Goal: Task Accomplishment & Management: Manage account settings

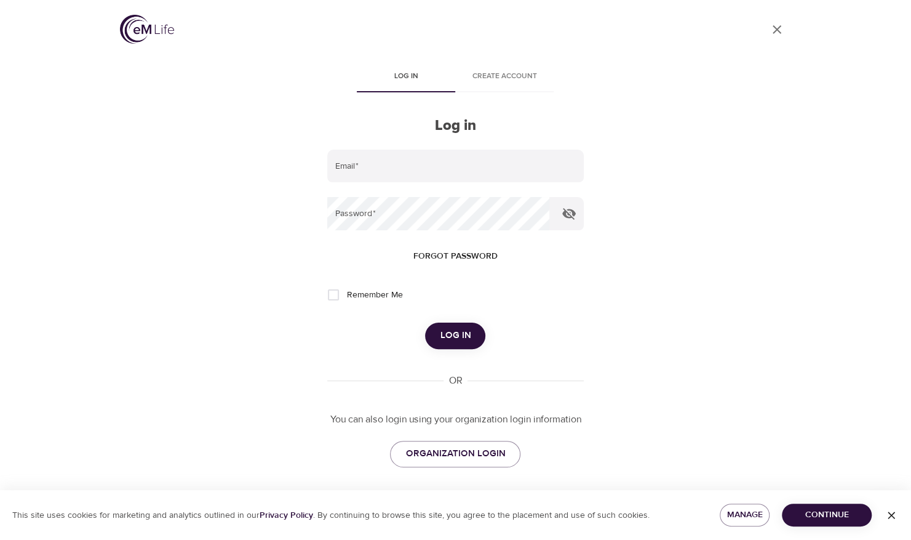
scroll to position [4, 0]
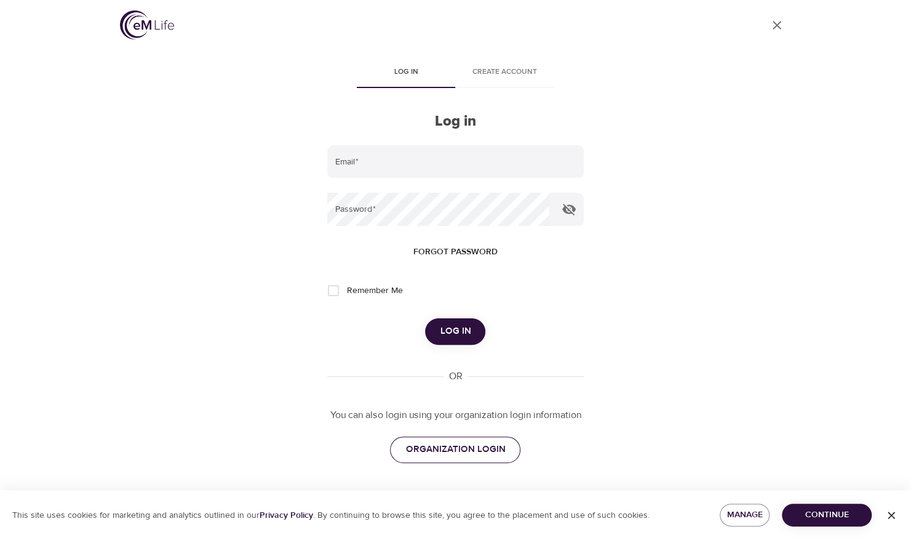
click at [458, 444] on span "ORGANIZATION LOGIN" at bounding box center [456, 449] width 100 height 16
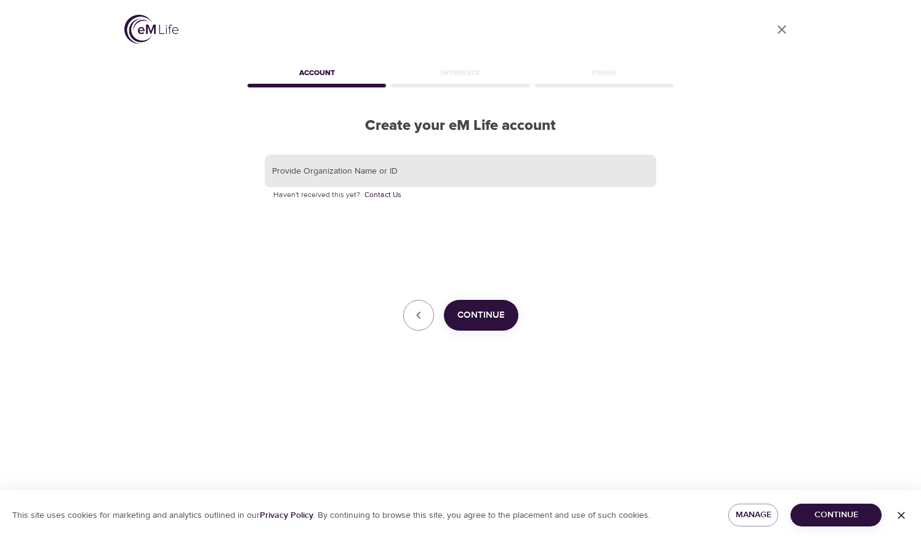
click at [429, 167] on input "text" at bounding box center [460, 170] width 391 height 33
type input "[EMAIL_ADDRESS][DOMAIN_NAME]"
click at [496, 315] on span "Continue" at bounding box center [480, 315] width 47 height 16
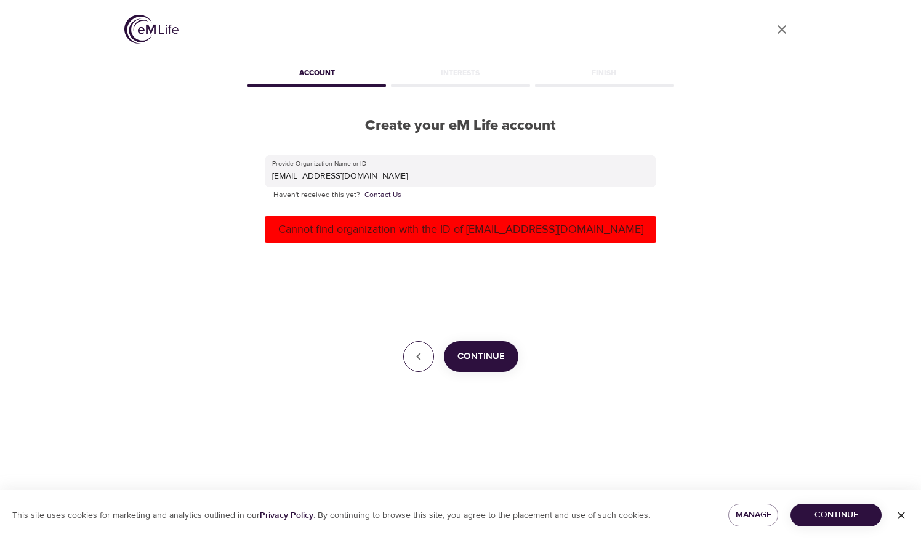
click at [420, 365] on button "button" at bounding box center [418, 356] width 31 height 31
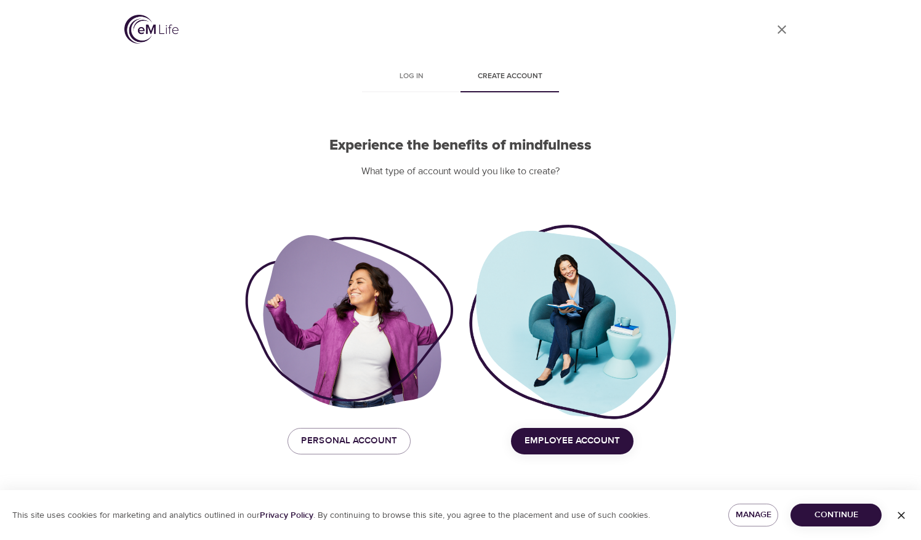
click at [609, 434] on span "Employee Account" at bounding box center [571, 441] width 95 height 16
